Goal: Communication & Community: Participate in discussion

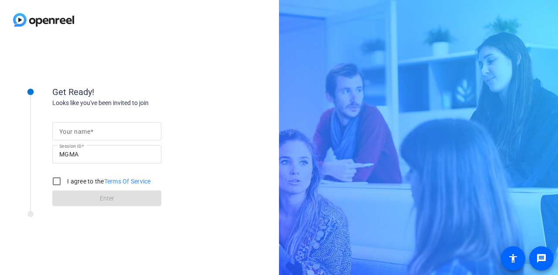
click at [91, 132] on span at bounding box center [91, 131] width 3 height 7
click at [91, 132] on input "Your name" at bounding box center [106, 131] width 95 height 10
type input "Anka"
click at [56, 180] on input "I agree to the Terms Of Service" at bounding box center [56, 180] width 17 height 17
checkbox input "true"
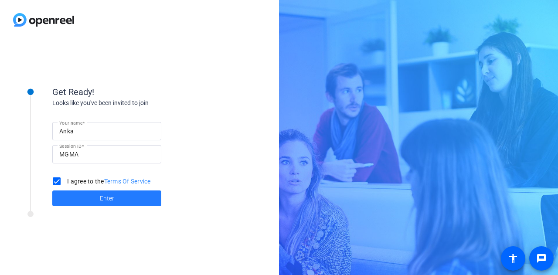
click at [90, 200] on span at bounding box center [106, 198] width 109 height 21
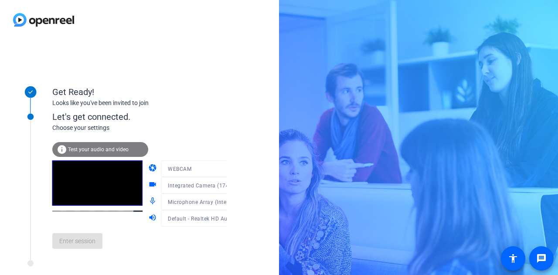
click at [102, 149] on span "Test your audio and video" at bounding box center [98, 149] width 61 height 6
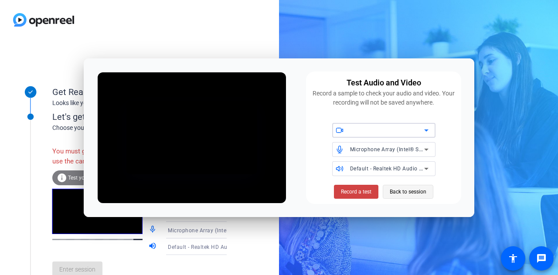
click at [407, 191] on span "Back to session" at bounding box center [407, 191] width 37 height 17
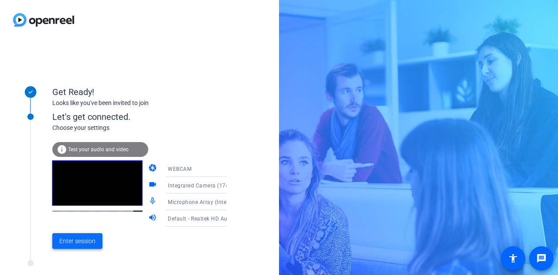
click at [90, 238] on span "Enter session" at bounding box center [77, 241] width 36 height 9
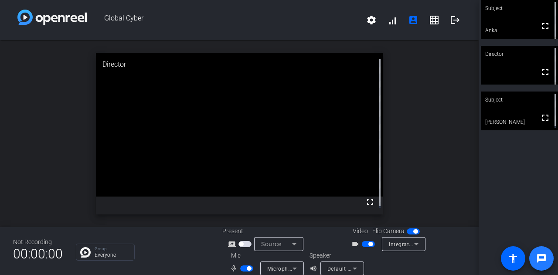
click at [538, 257] on mat-icon "message" at bounding box center [541, 258] width 10 height 10
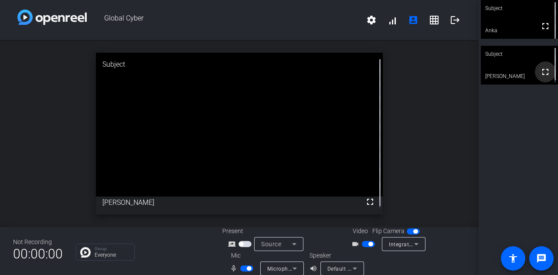
click at [540, 68] on mat-icon "fullscreen" at bounding box center [545, 72] width 10 height 10
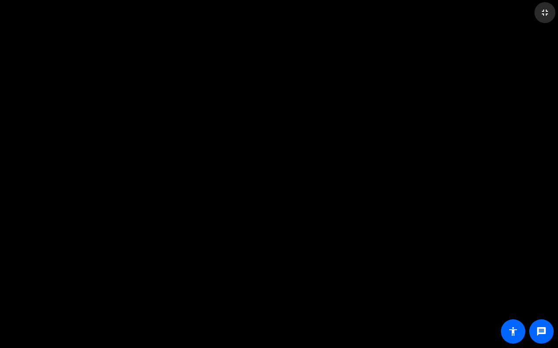
click at [545, 9] on mat-icon "fullscreen_exit" at bounding box center [544, 12] width 10 height 10
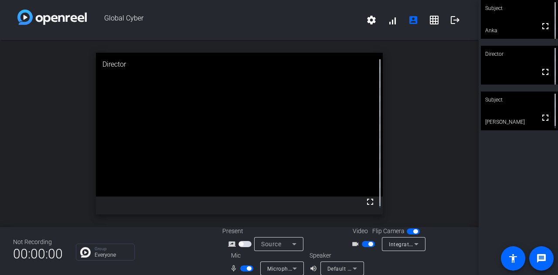
click at [492, 101] on div "Subject" at bounding box center [518, 99] width 77 height 17
click at [548, 98] on icon at bounding box center [551, 99] width 6 height 6
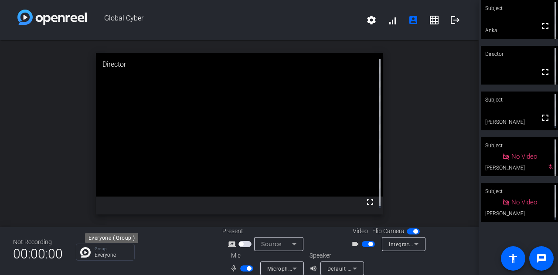
click at [99, 253] on p "Everyone" at bounding box center [112, 254] width 35 height 5
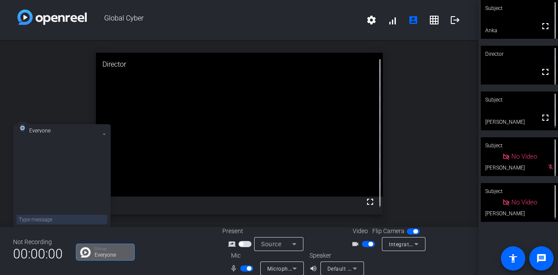
click at [53, 219] on textarea at bounding box center [62, 220] width 91 height 10
type textarea "hello"
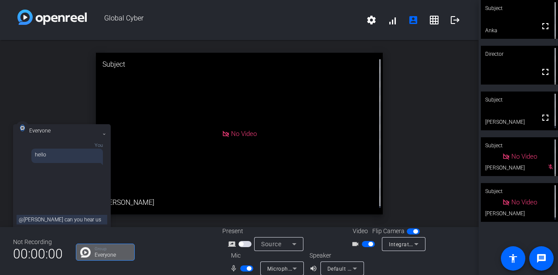
type textarea "@[PERSON_NAME] can you hear us?"
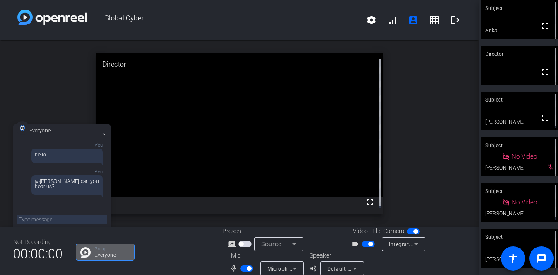
click at [102, 132] on mat-icon at bounding box center [104, 134] width 6 height 6
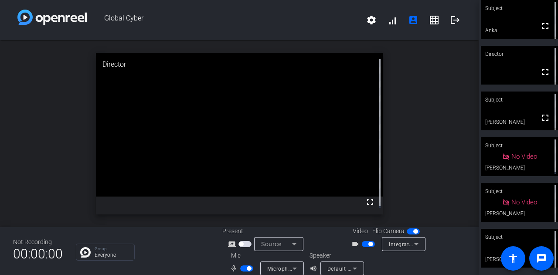
click at [242, 267] on span "button" at bounding box center [246, 268] width 13 height 6
click at [246, 265] on span "button" at bounding box center [246, 268] width 13 height 6
click at [102, 255] on p "Everyone" at bounding box center [112, 254] width 35 height 5
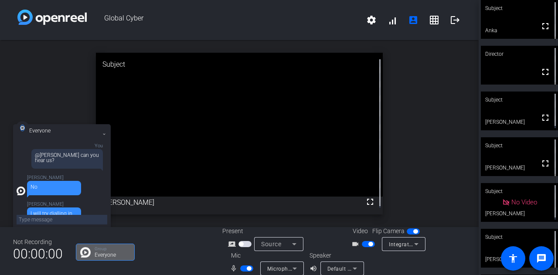
scroll to position [37, 0]
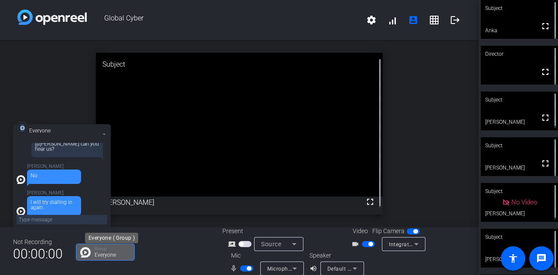
click at [107, 250] on p "Group" at bounding box center [112, 249] width 35 height 4
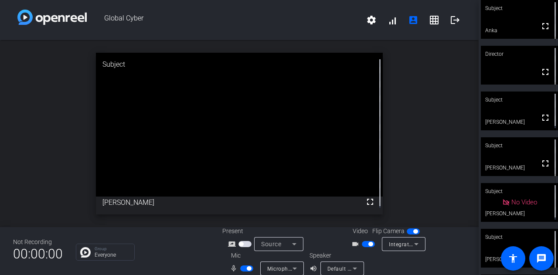
click at [166, 245] on div "Group Everyone" at bounding box center [142, 251] width 133 height 17
click at [104, 253] on p "Everyone" at bounding box center [112, 254] width 35 height 5
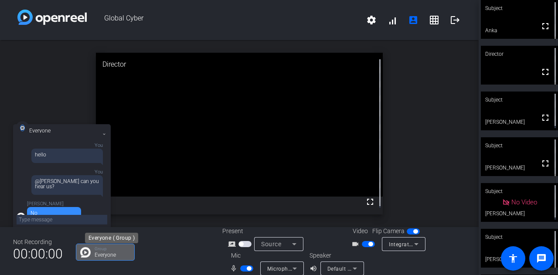
scroll to position [69, 0]
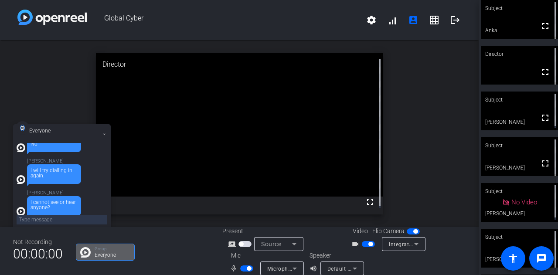
click at [60, 219] on textarea at bounding box center [62, 220] width 91 height 10
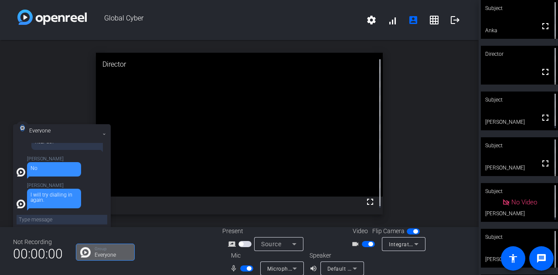
scroll to position [69, 0]
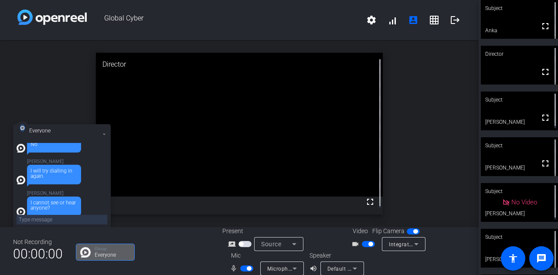
type textarea "A"
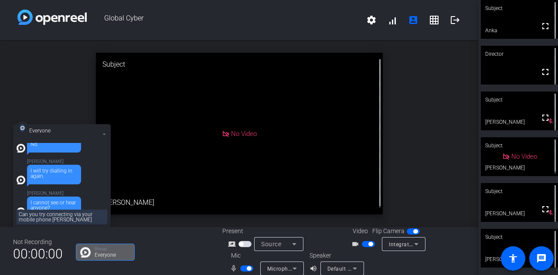
type textarea "Can you try connecting via your mobile phone [PERSON_NAME]?"
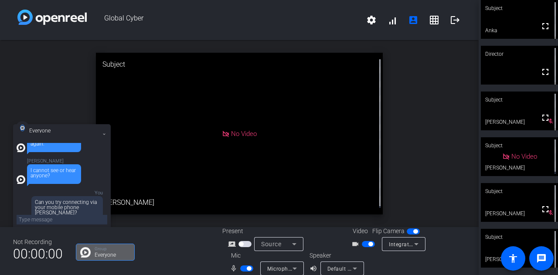
click at [247, 269] on span "button" at bounding box center [249, 268] width 4 height 4
click at [48, 221] on textarea at bounding box center [62, 220] width 91 height 10
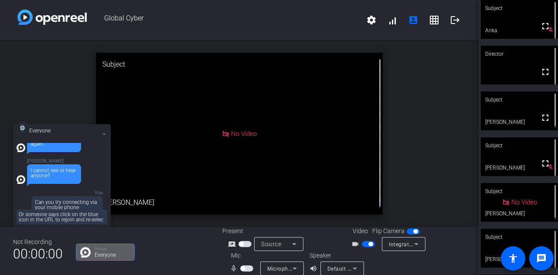
scroll to position [1, 0]
type textarea "Or someone says click on the blue icon in the URL to rejoin and re-select the c…"
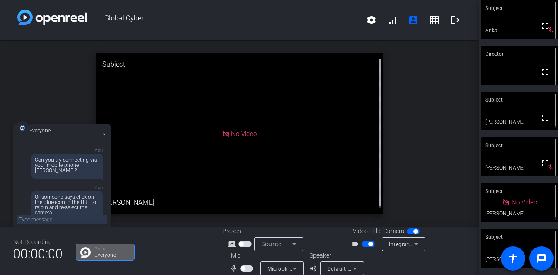
click at [248, 266] on span "button" at bounding box center [246, 268] width 13 height 6
click at [241, 268] on span "button" at bounding box center [246, 268] width 13 height 6
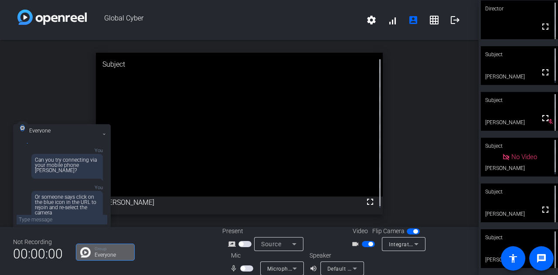
scroll to position [34, 0]
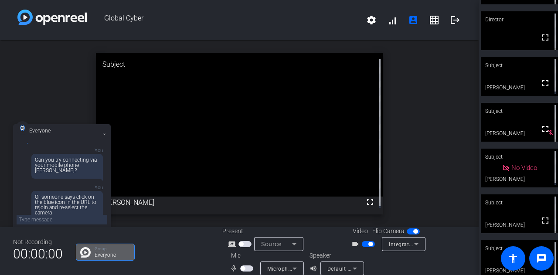
click at [166, 242] on openreel-chat-list "Group Everyone" at bounding box center [142, 250] width 133 height 19
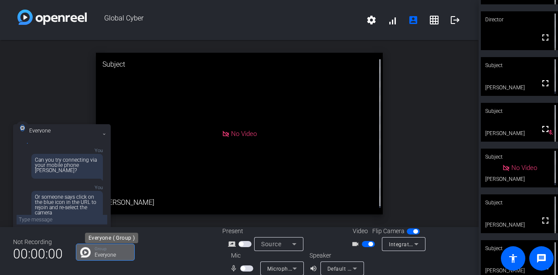
click at [101, 254] on p "Everyone" at bounding box center [112, 254] width 35 height 5
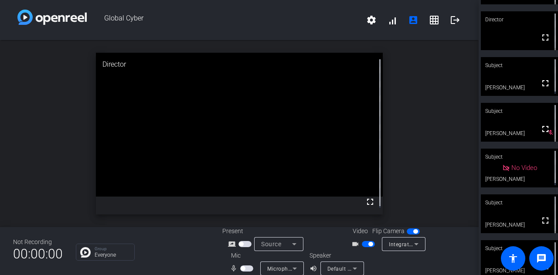
click at [247, 267] on span "button" at bounding box center [246, 268] width 13 height 6
click at [113, 252] on p "Everyone" at bounding box center [112, 254] width 35 height 5
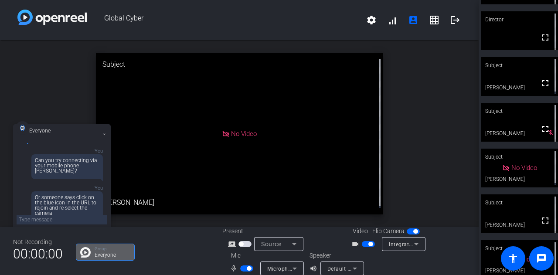
scroll to position [0, 0]
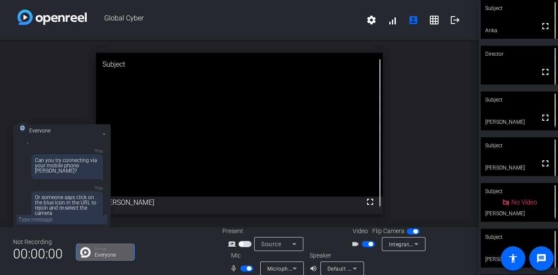
click at [177, 243] on div "Group Everyone" at bounding box center [142, 251] width 133 height 17
click at [111, 252] on div "Group Everyone" at bounding box center [112, 252] width 35 height 11
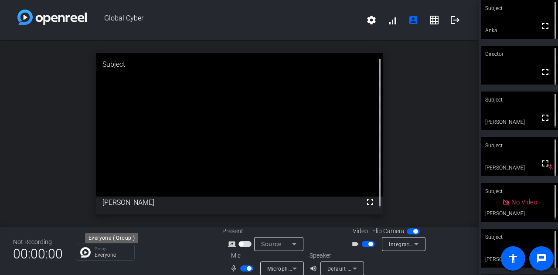
click at [107, 247] on p "Group" at bounding box center [112, 249] width 35 height 4
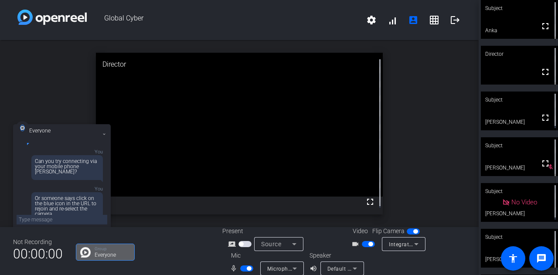
scroll to position [217, 0]
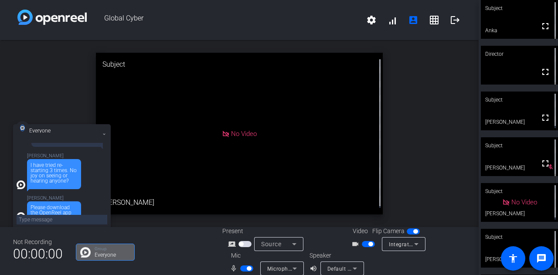
click at [413, 82] on div "open_in_new Subject No Video [PERSON_NAME]" at bounding box center [239, 133] width 478 height 187
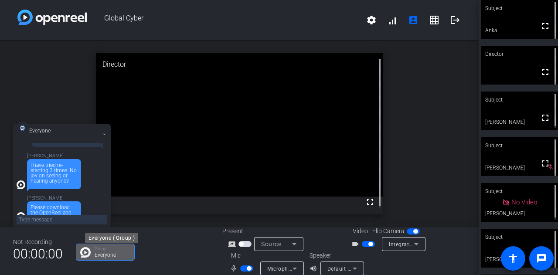
click at [102, 250] on p "Group" at bounding box center [112, 249] width 35 height 4
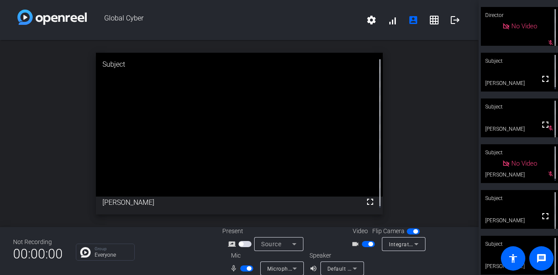
scroll to position [45, 0]
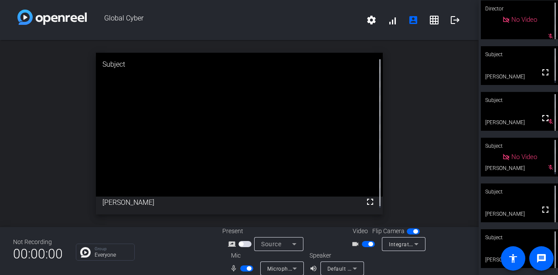
click at [244, 267] on span "button" at bounding box center [246, 268] width 13 height 6
click at [96, 250] on p "Group" at bounding box center [112, 249] width 35 height 4
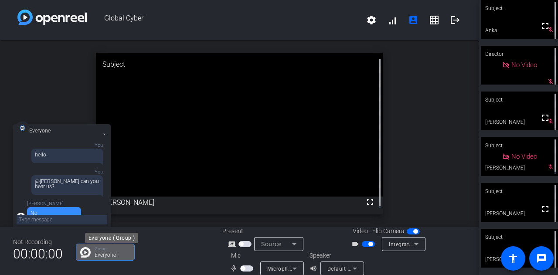
scroll to position [291, 0]
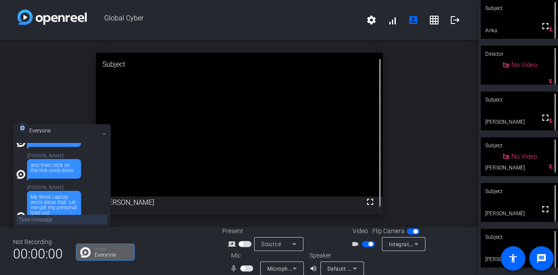
click at [70, 221] on textarea at bounding box center [62, 220] width 91 height 10
type textarea "ok no worries. We are pre-recording some other parts of it which can be stitche…"
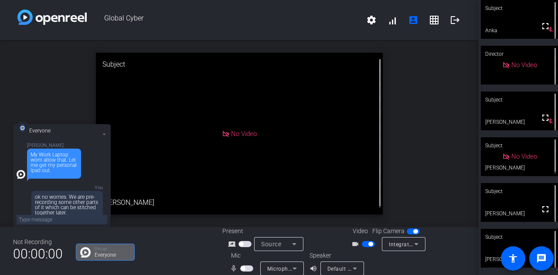
click at [105, 133] on icon at bounding box center [103, 133] width 3 height 3
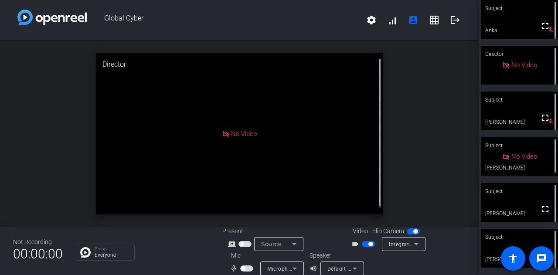
click at [245, 267] on span "button" at bounding box center [246, 268] width 13 height 6
click at [98, 251] on div "Group Everyone" at bounding box center [112, 252] width 35 height 11
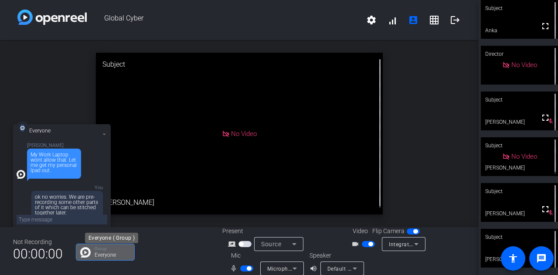
click at [112, 250] on p "Group" at bounding box center [112, 249] width 35 height 4
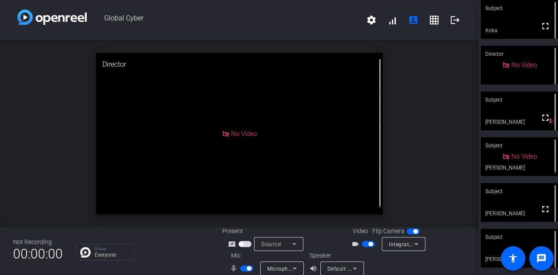
click at [243, 268] on span "button" at bounding box center [246, 268] width 13 height 6
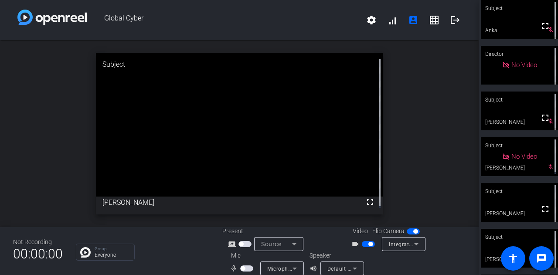
scroll to position [45, 0]
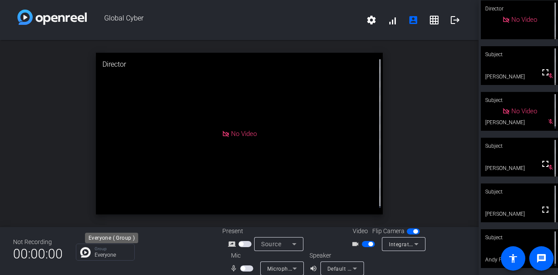
click at [105, 254] on p "Everyone" at bounding box center [112, 254] width 35 height 5
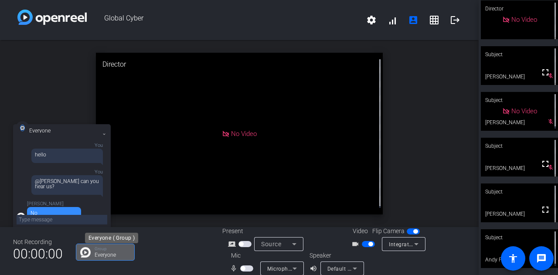
scroll to position [334, 0]
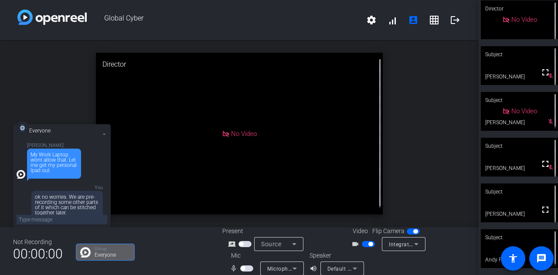
click at [48, 216] on textarea at bounding box center [62, 220] width 91 height 10
type textarea "A"
click at [246, 270] on span "button" at bounding box center [246, 268] width 13 height 6
click at [43, 222] on textarea at bounding box center [62, 220] width 91 height 10
click at [64, 194] on div "ok no worries. We are pre-recording some other parts of it which can be stitche…" at bounding box center [67, 204] width 64 height 21
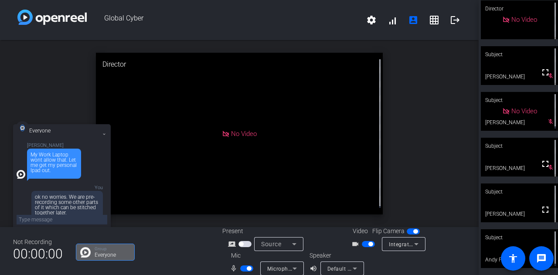
click at [151, 233] on div "Not Recording 00:00:00 Group Everyone Present screen_share_outline Source Video…" at bounding box center [239, 251] width 478 height 48
click at [114, 249] on p "Group" at bounding box center [112, 249] width 35 height 4
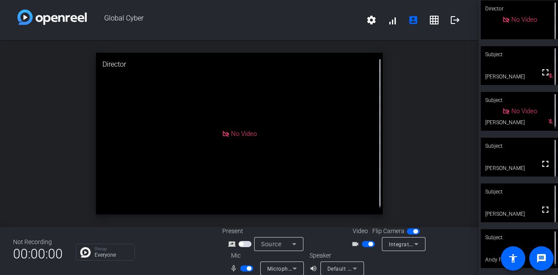
click at [241, 269] on span "button" at bounding box center [246, 268] width 13 height 6
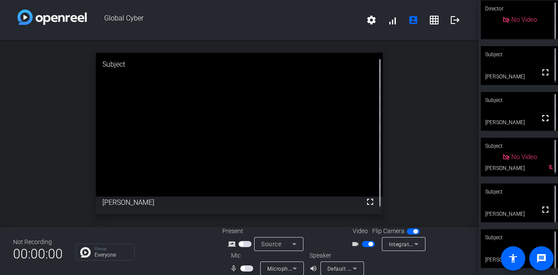
scroll to position [0, 0]
click at [363, 245] on span "button" at bounding box center [368, 244] width 13 height 6
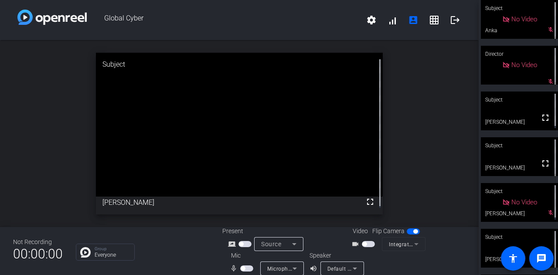
click at [366, 243] on span "button" at bounding box center [368, 244] width 13 height 6
click at [246, 267] on span "button" at bounding box center [246, 268] width 13 height 6
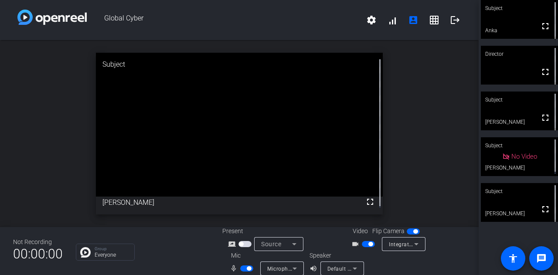
scroll to position [10, 0]
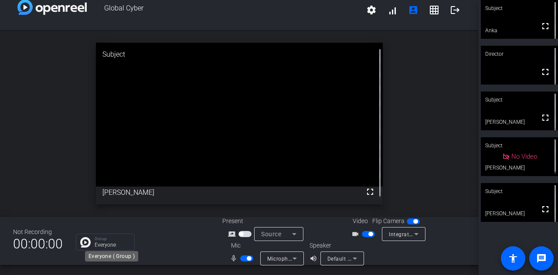
click at [115, 242] on p "Everyone" at bounding box center [112, 244] width 35 height 5
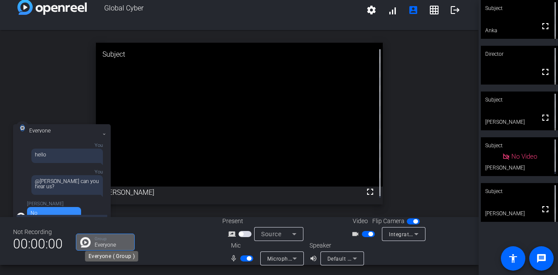
scroll to position [334, 0]
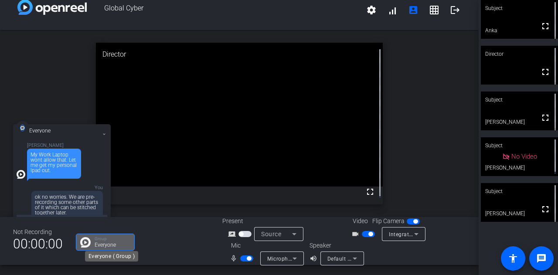
click at [109, 239] on p "Group" at bounding box center [112, 239] width 35 height 4
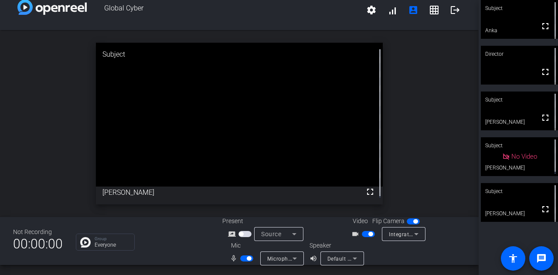
click at [225, 15] on span "Global Cyber" at bounding box center [224, 10] width 274 height 21
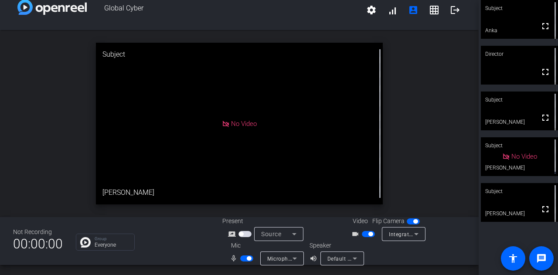
click at [206, 14] on span "Global Cyber" at bounding box center [224, 10] width 274 height 21
click at [248, 66] on div "Subject" at bounding box center [239, 55] width 287 height 24
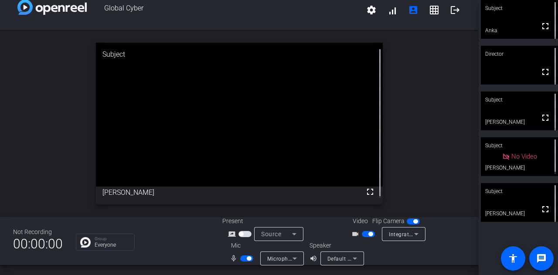
click at [150, 20] on div "Global Cyber settings signal_cellular_alt account_box grid_on logout" at bounding box center [239, 10] width 478 height 40
